Goal: Feedback & Contribution: Contribute content

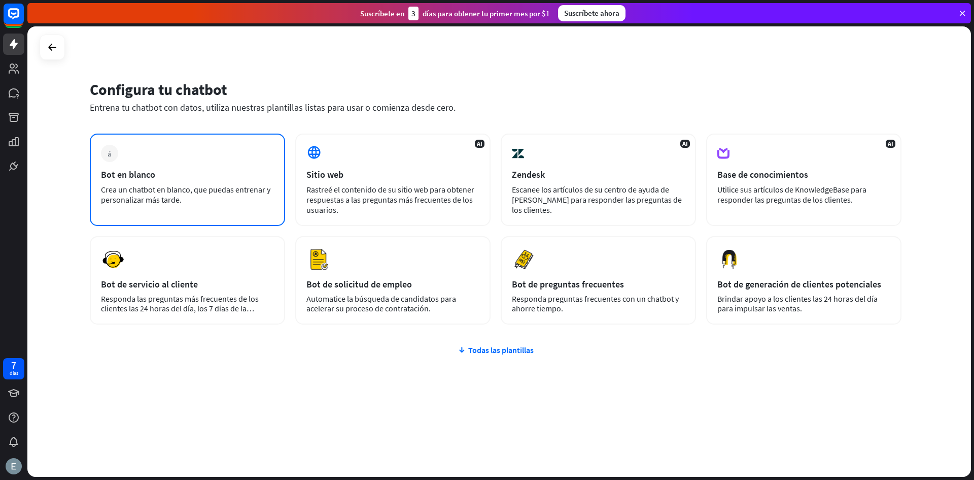
click at [199, 152] on div "más Bot en blanco Crea un chatbot en blanco, que puedas entrenar y personalizar…" at bounding box center [187, 179] width 195 height 92
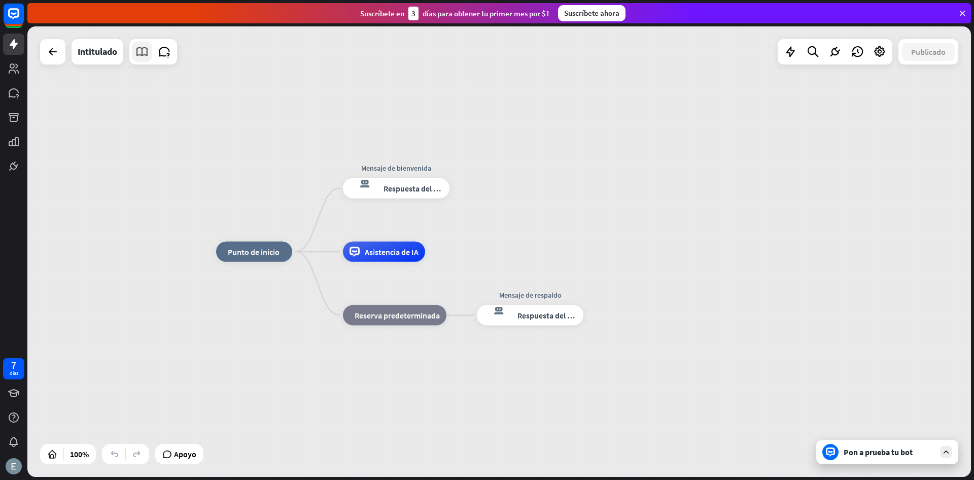
click at [144, 54] on icon at bounding box center [142, 51] width 13 height 13
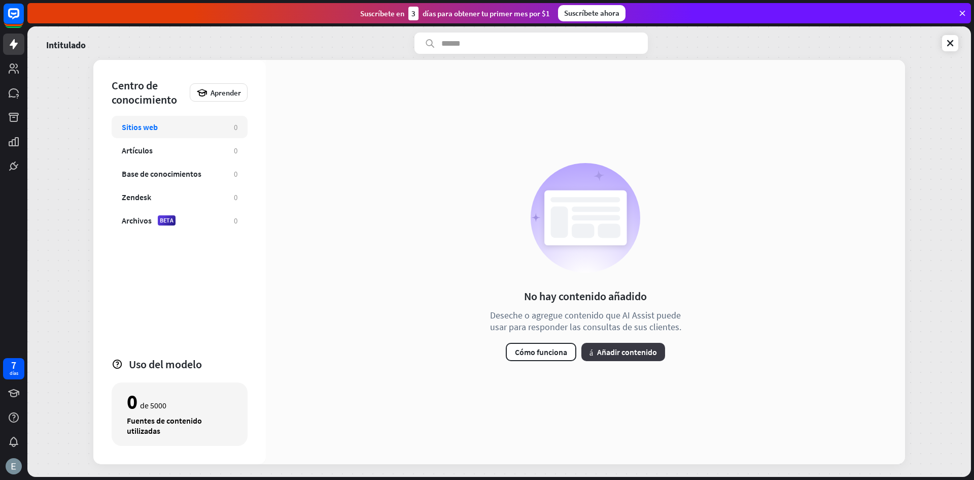
click at [598, 349] on font "Añadir contenido" at bounding box center [627, 352] width 60 height 10
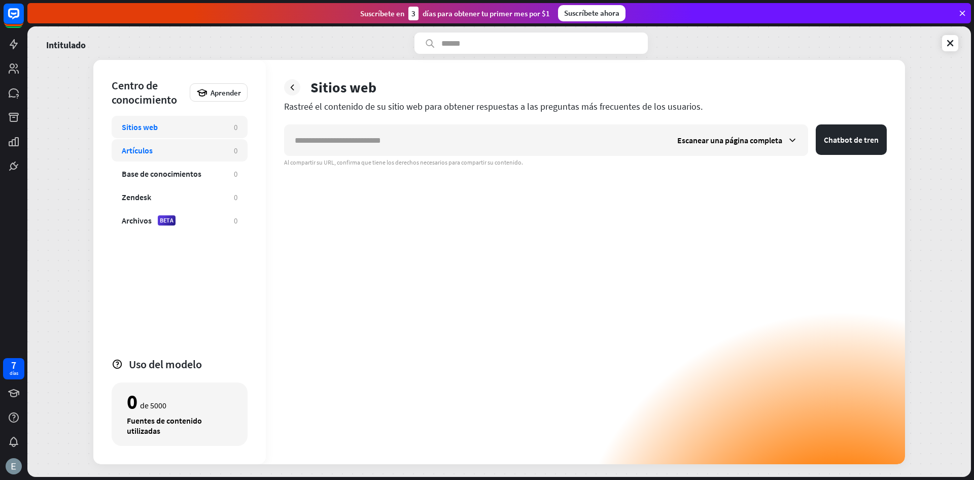
click at [234, 157] on div "Artículos 0" at bounding box center [180, 150] width 136 height 22
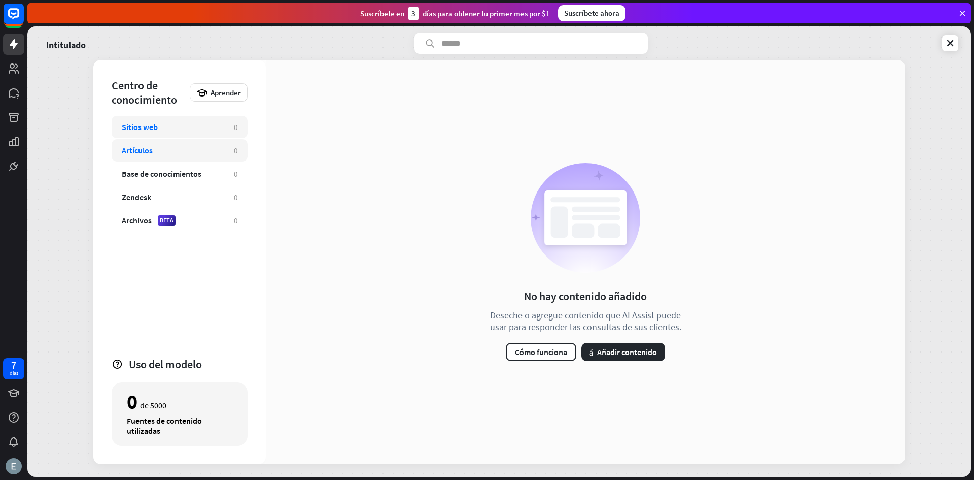
click at [223, 137] on div "Sitios web 0" at bounding box center [180, 127] width 136 height 22
click at [229, 150] on div "Artículos 0" at bounding box center [180, 150] width 136 height 22
click at [619, 353] on font "Añadir contenido" at bounding box center [627, 352] width 60 height 10
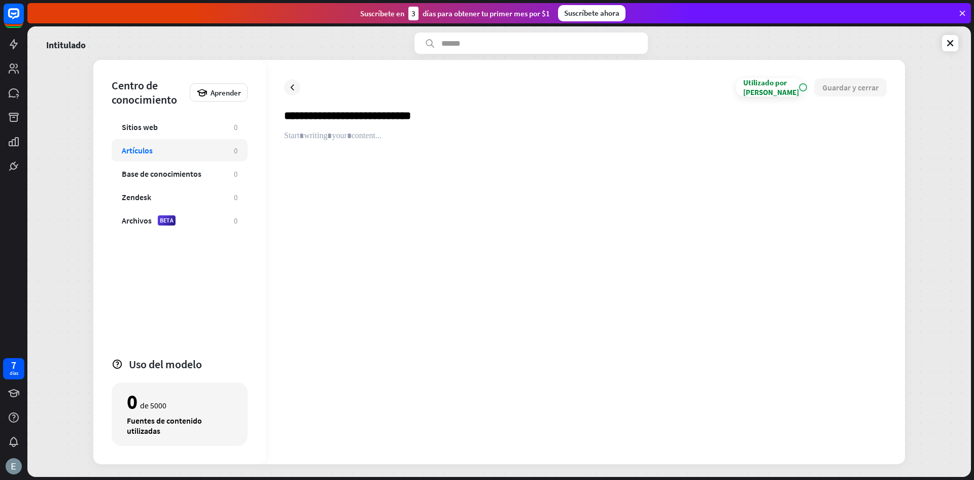
type input "**********"
click at [461, 158] on div at bounding box center [585, 288] width 603 height 315
paste div
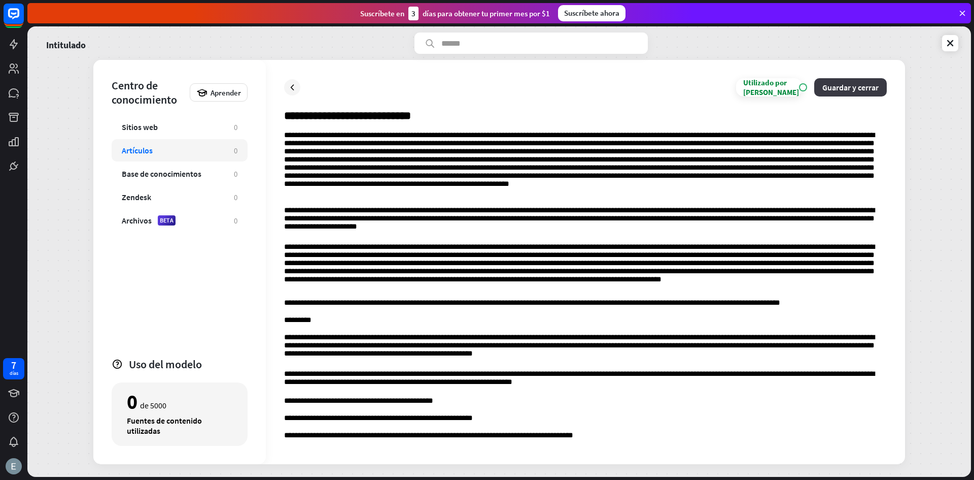
click at [824, 87] on font "Guardar y cerrar" at bounding box center [851, 87] width 56 height 10
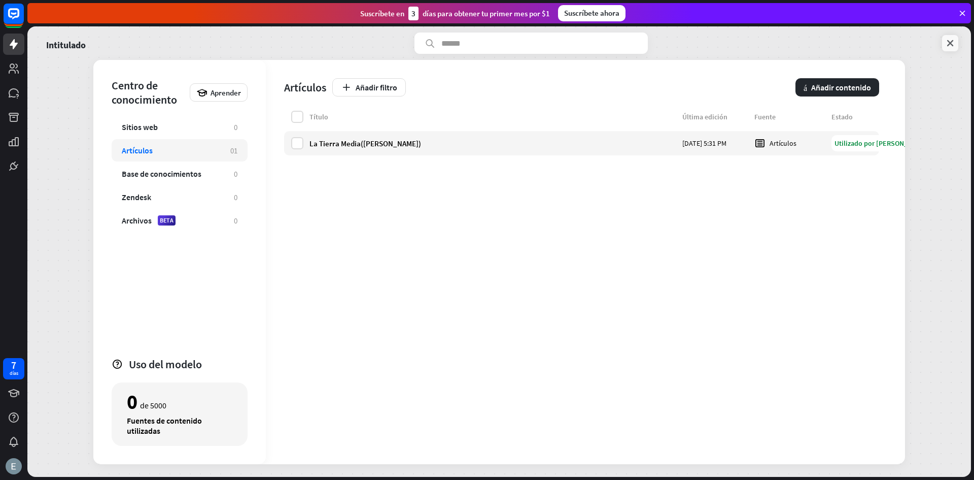
click at [953, 40] on icon at bounding box center [951, 43] width 10 height 10
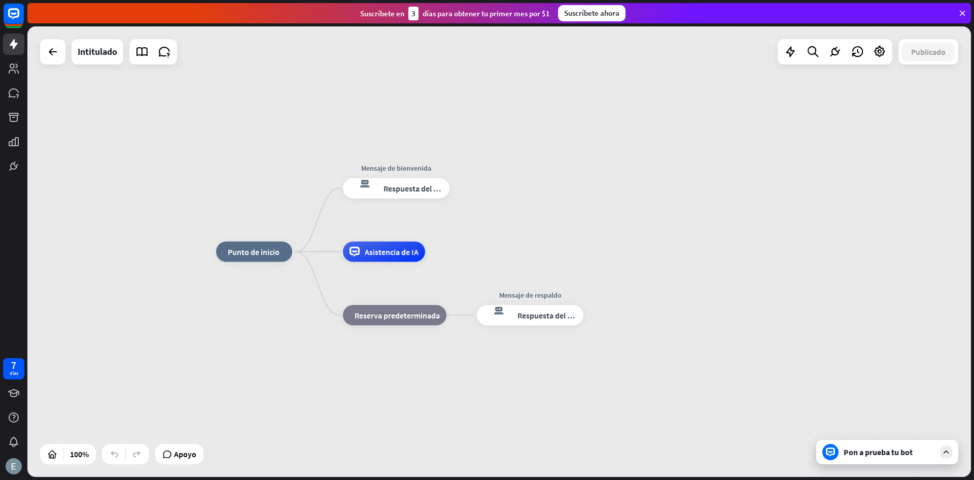
click at [951, 445] on div "Pon a prueba tu bot" at bounding box center [888, 452] width 142 height 24
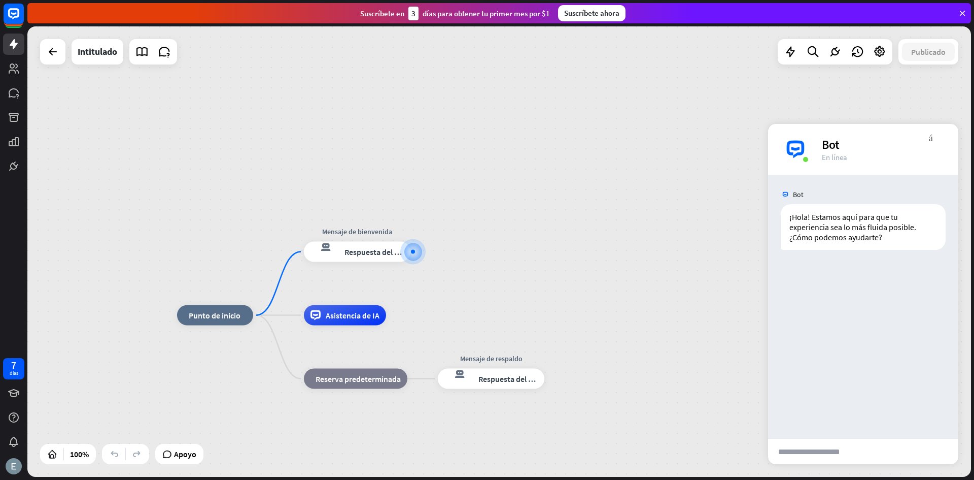
click at [819, 457] on input "text" at bounding box center [817, 450] width 99 height 25
type input "**********"
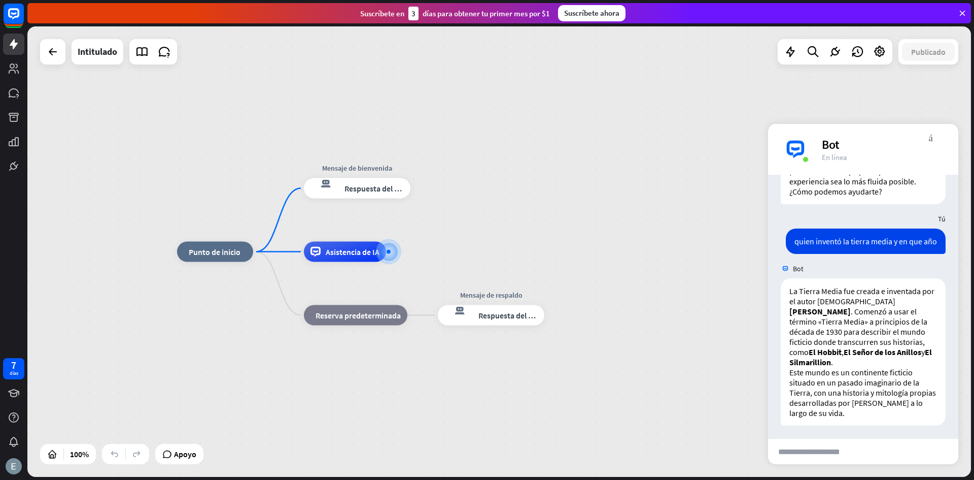
scroll to position [58, 0]
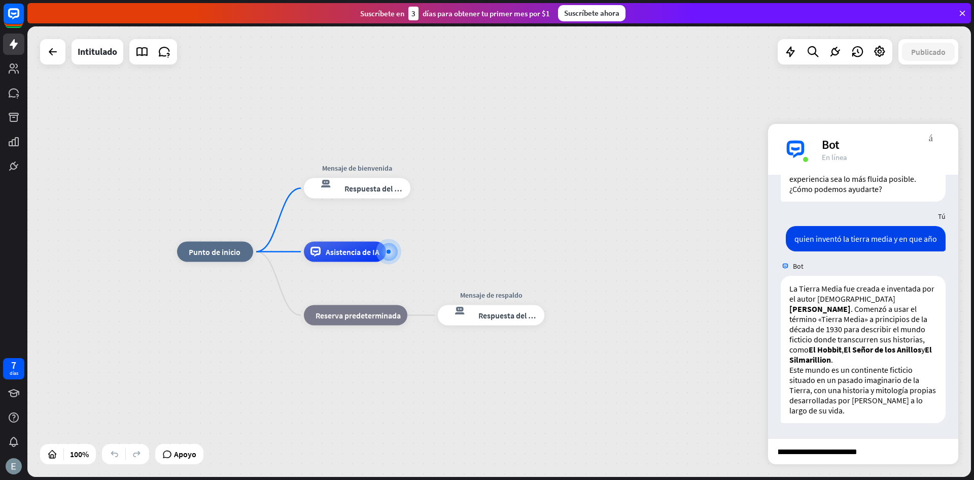
type input "**********"
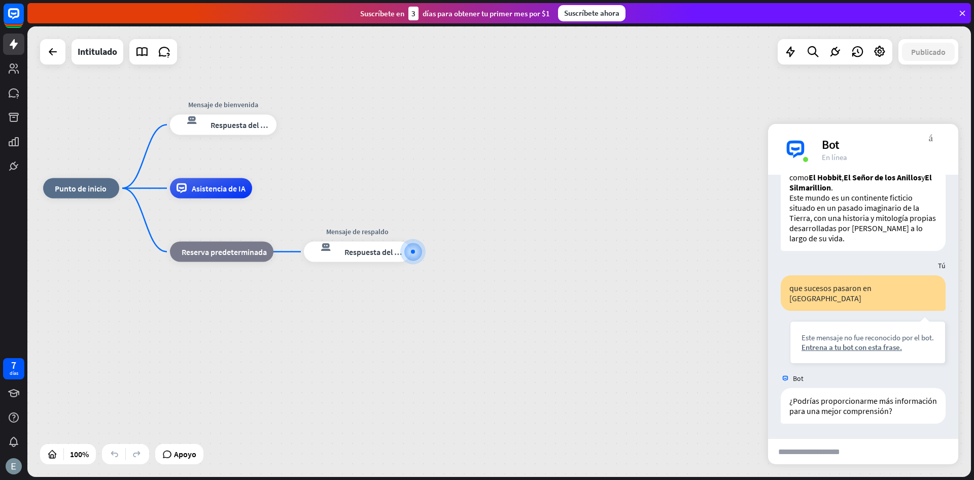
scroll to position [230, 0]
type input "**********"
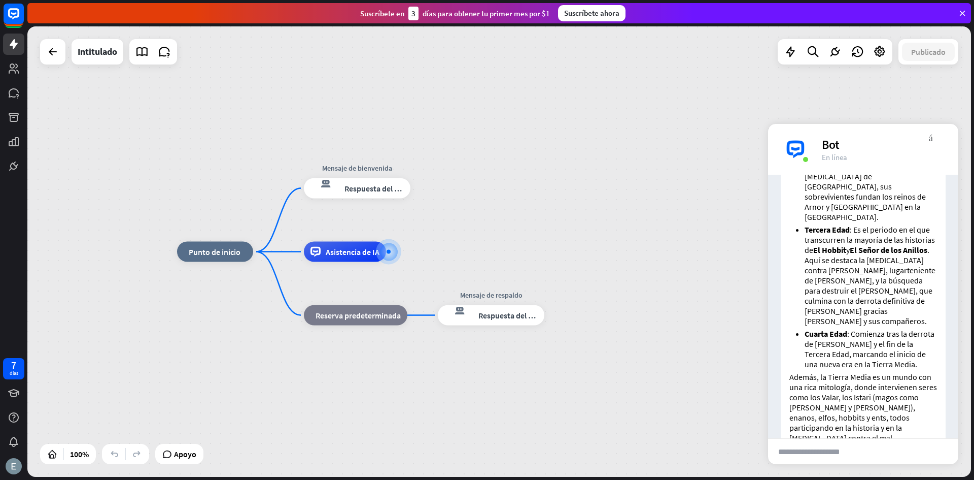
scroll to position [779, 0]
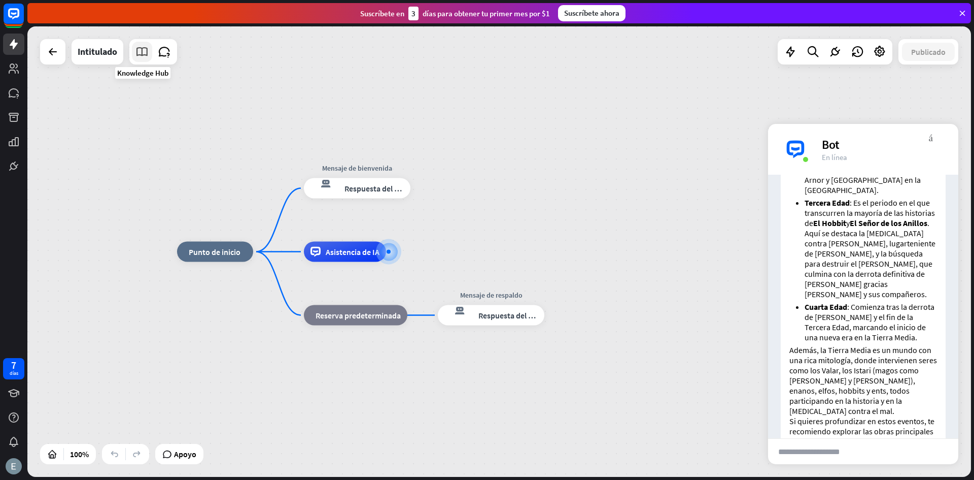
click at [138, 51] on icon at bounding box center [142, 51] width 13 height 13
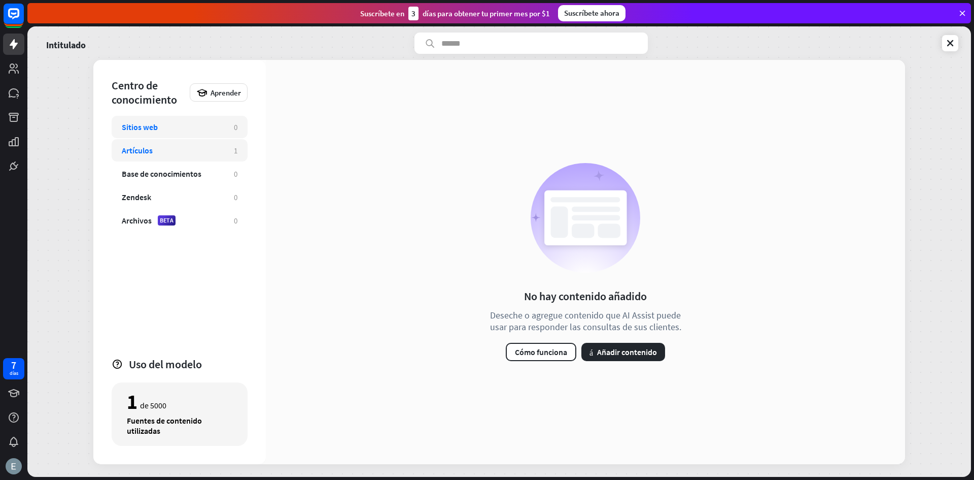
click at [163, 147] on div "Artículos" at bounding box center [173, 150] width 102 height 10
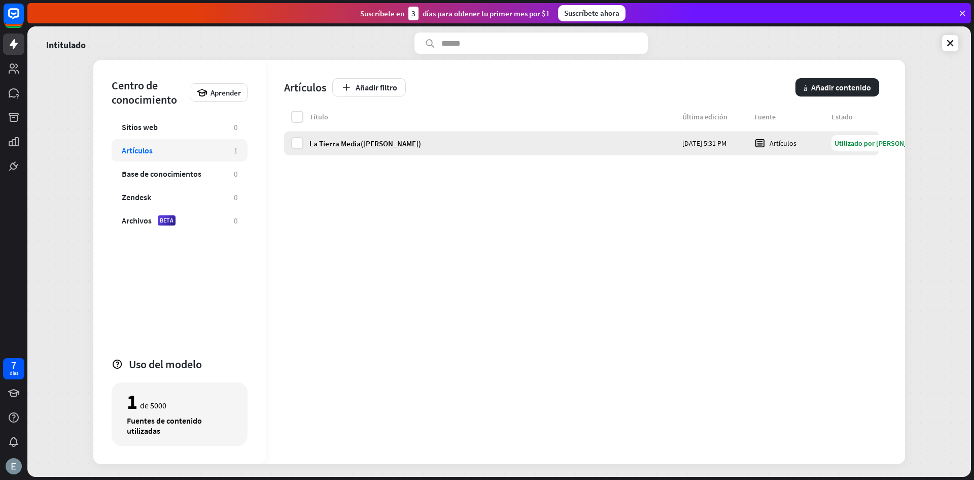
click at [677, 141] on div "La Tierra Media([PERSON_NAME]) [DATE] 5:31 PM Artículos Utilizado por IA" at bounding box center [581, 143] width 595 height 24
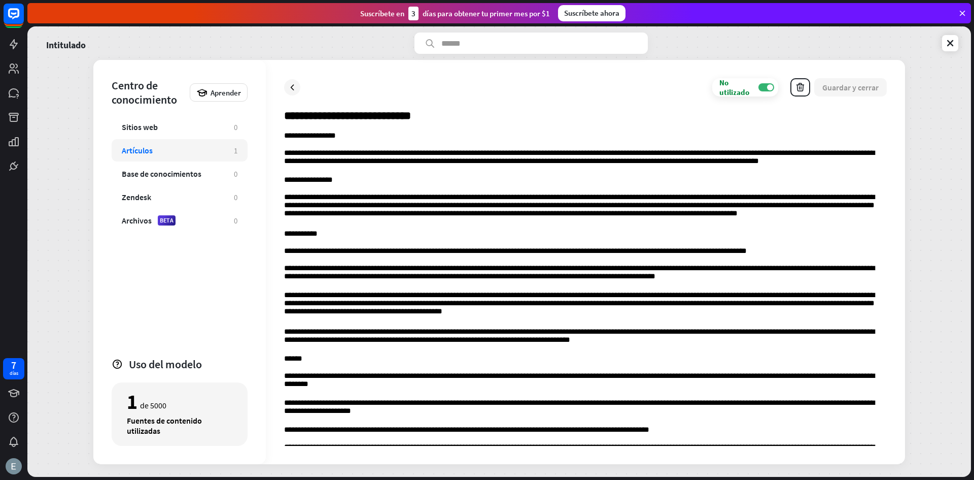
scroll to position [4693, 0]
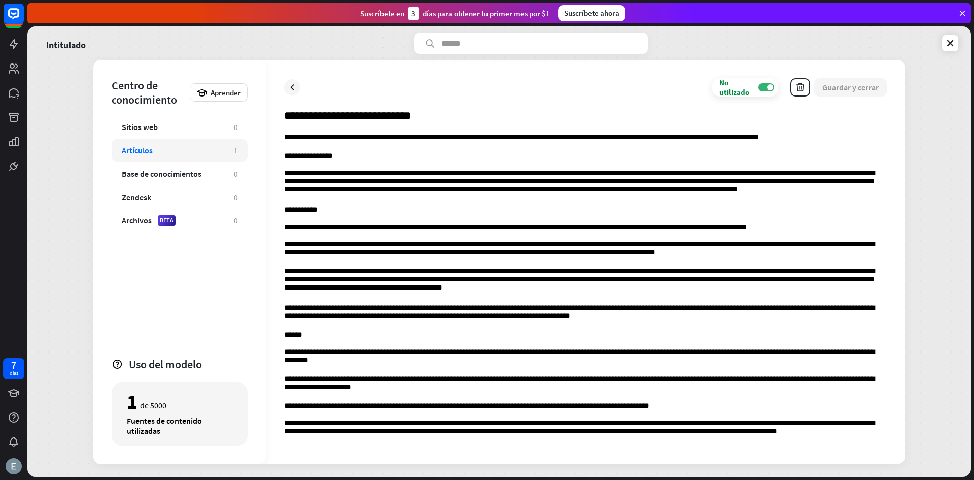
click at [808, 436] on p "**********" at bounding box center [585, 428] width 603 height 19
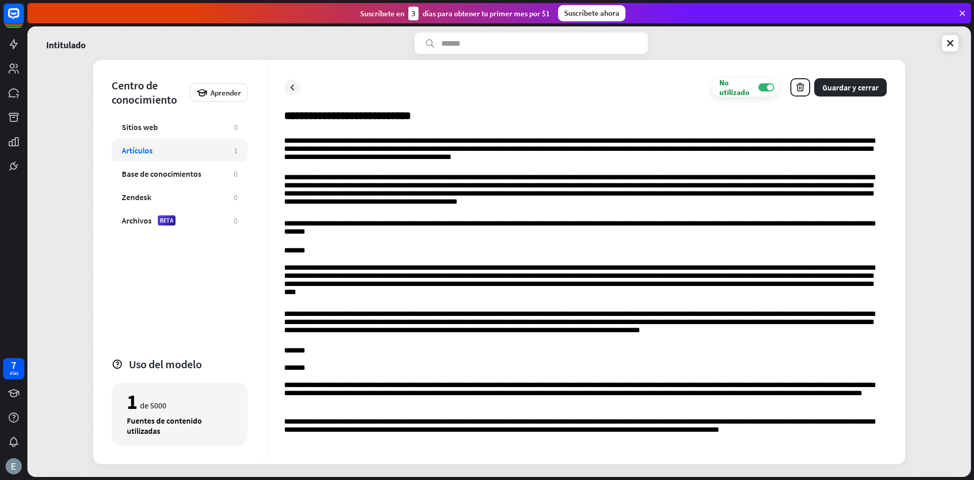
scroll to position [7545, 0]
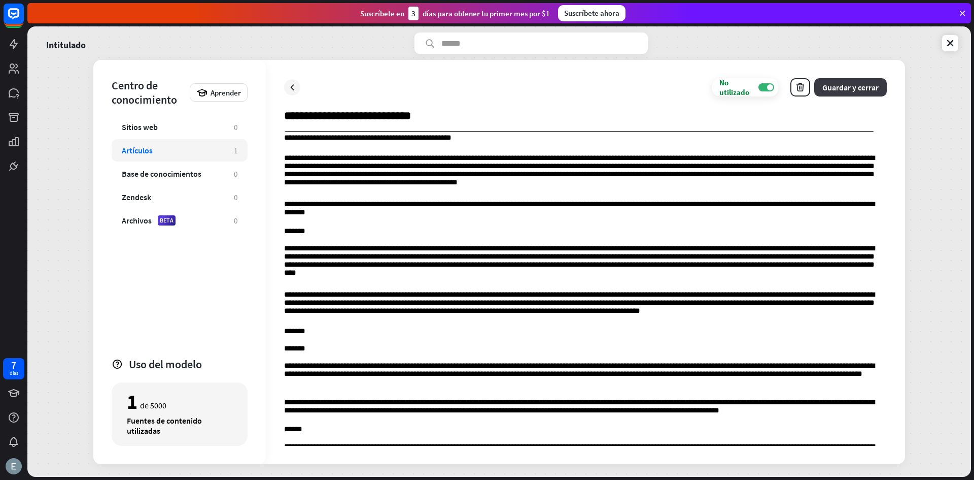
click at [875, 90] on font "Guardar y cerrar" at bounding box center [851, 87] width 56 height 10
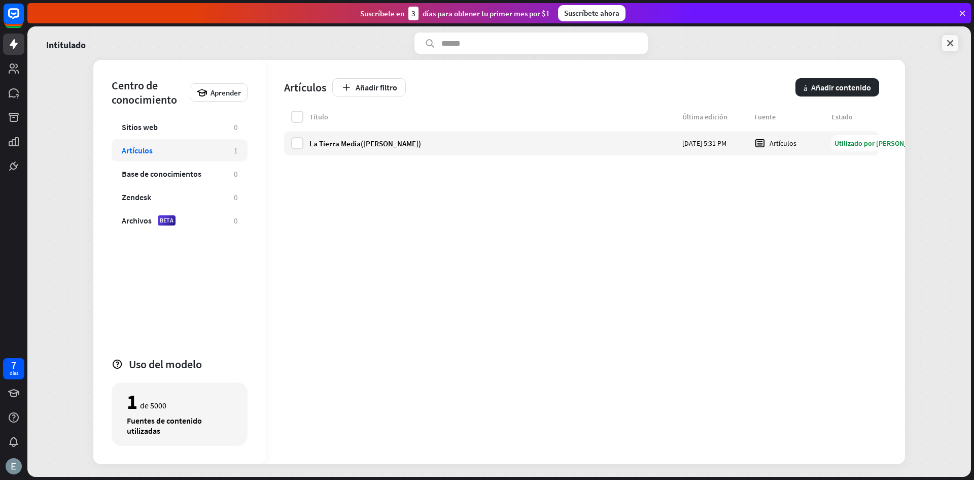
click at [947, 37] on link at bounding box center [950, 43] width 16 height 16
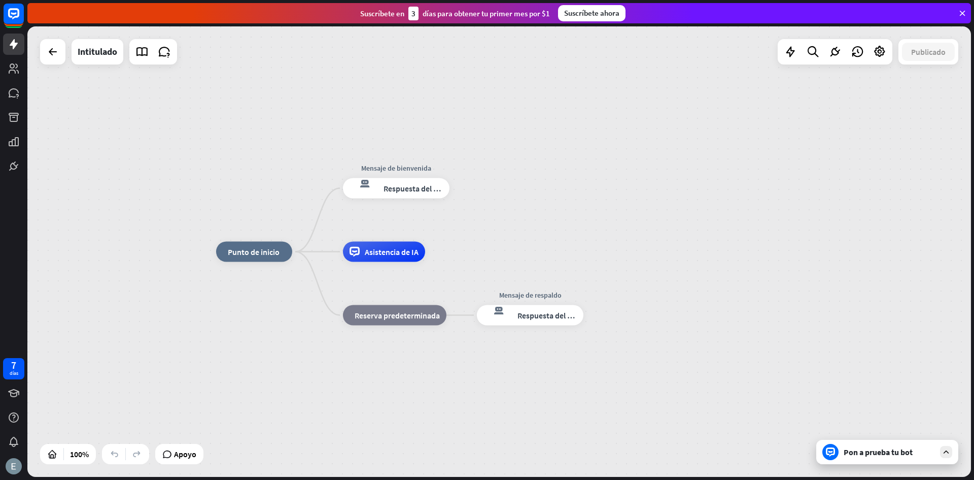
click at [895, 461] on div "Pon a prueba tu bot" at bounding box center [888, 452] width 142 height 24
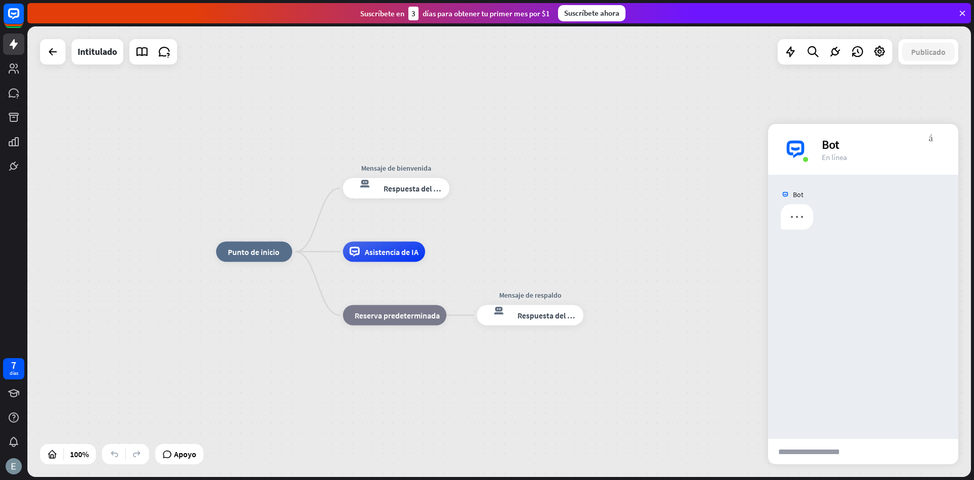
click at [893, 455] on font "enviar" at bounding box center [915, 451] width 73 height 12
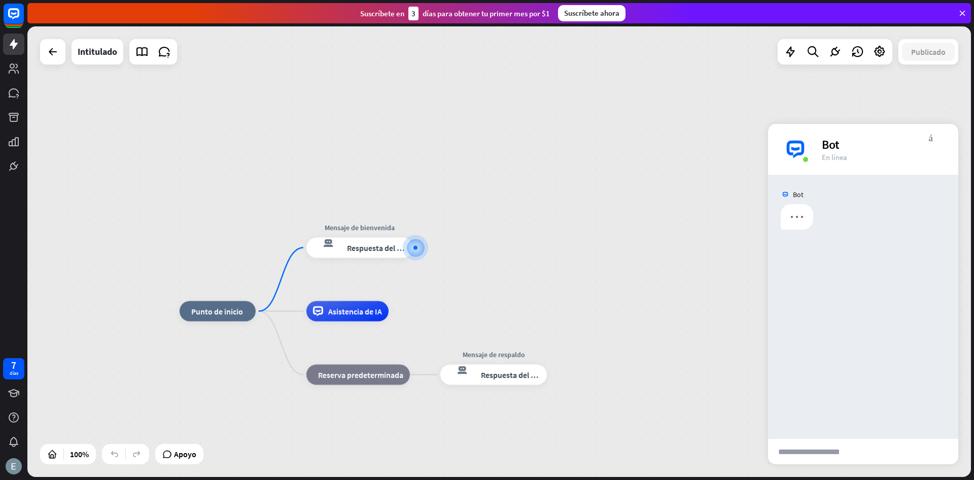
click at [827, 448] on input "text" at bounding box center [817, 450] width 99 height 25
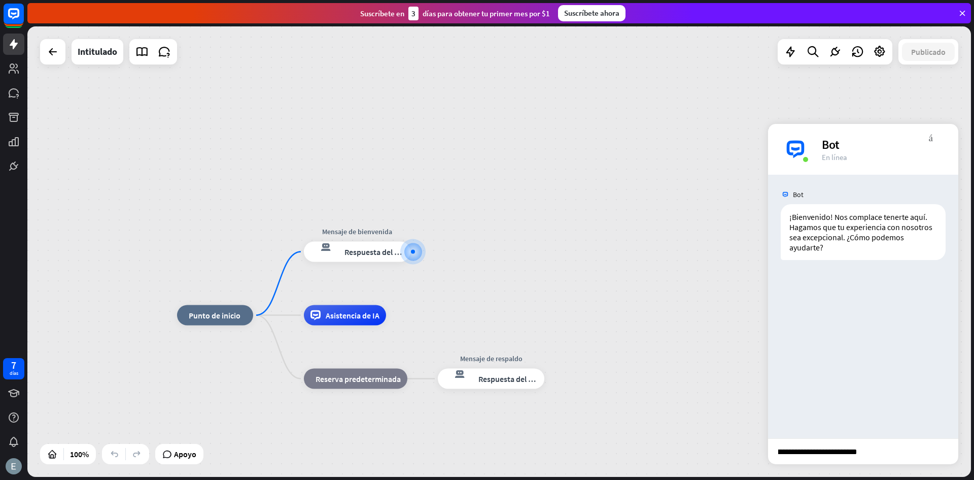
scroll to position [0, 46]
type input "**********"
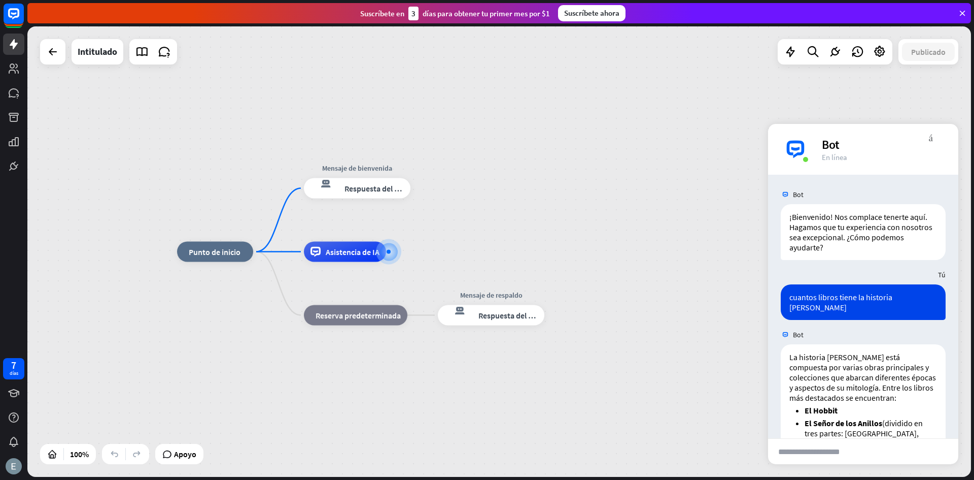
scroll to position [231, 0]
